Goal: Task Accomplishment & Management: Use online tool/utility

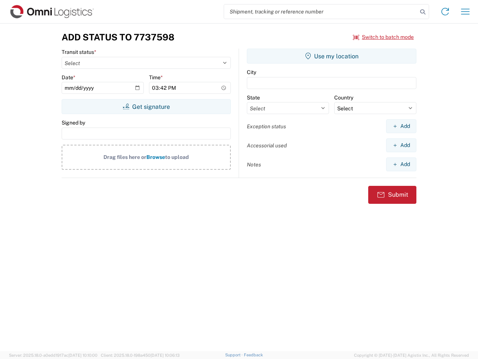
click at [321, 12] on input "search" at bounding box center [321, 11] width 194 height 14
click at [423, 12] on icon at bounding box center [423, 12] width 10 height 10
click at [446, 12] on icon at bounding box center [446, 12] width 12 height 12
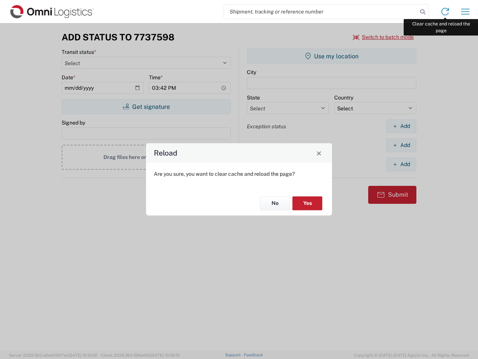
click at [466, 12] on div "Reload Are you sure, you want to clear cache and reload the page? No Yes" at bounding box center [239, 179] width 478 height 359
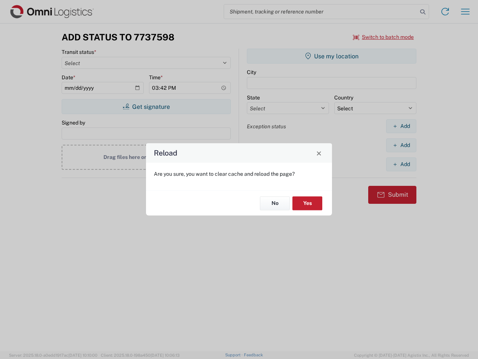
click at [384, 37] on div "Reload Are you sure, you want to clear cache and reload the page? No Yes" at bounding box center [239, 179] width 478 height 359
click at [146, 107] on div "Reload Are you sure, you want to clear cache and reload the page? No Yes" at bounding box center [239, 179] width 478 height 359
click at [332, 56] on div "Reload Are you sure, you want to clear cache and reload the page? No Yes" at bounding box center [239, 179] width 478 height 359
click at [401, 126] on div "Reload Are you sure, you want to clear cache and reload the page? No Yes" at bounding box center [239, 179] width 478 height 359
click at [401, 145] on div "Reload Are you sure, you want to clear cache and reload the page? No Yes" at bounding box center [239, 179] width 478 height 359
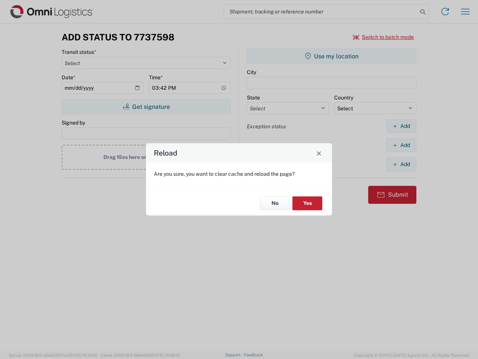
click at [401, 164] on div "Reload Are you sure, you want to clear cache and reload the page? No Yes" at bounding box center [239, 179] width 478 height 359
